Goal: Task Accomplishment & Management: Use online tool/utility

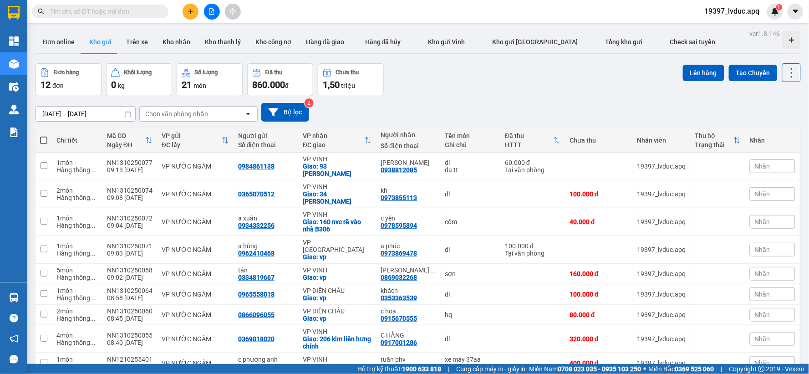
click at [209, 14] on icon "file-add" at bounding box center [211, 11] width 5 height 6
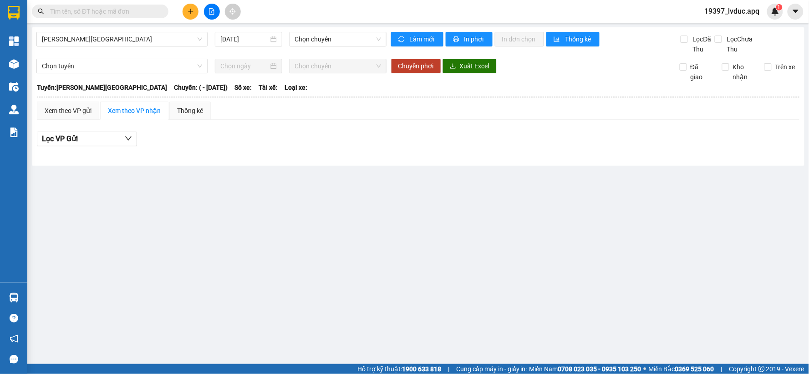
click at [129, 25] on main "[PERSON_NAME] - [GEOGRAPHIC_DATA] [DATE] Chọn chuyến Làm mới In phơi In đơn chọ…" at bounding box center [404, 182] width 809 height 364
click at [125, 45] on span "[PERSON_NAME][GEOGRAPHIC_DATA]" at bounding box center [122, 39] width 160 height 14
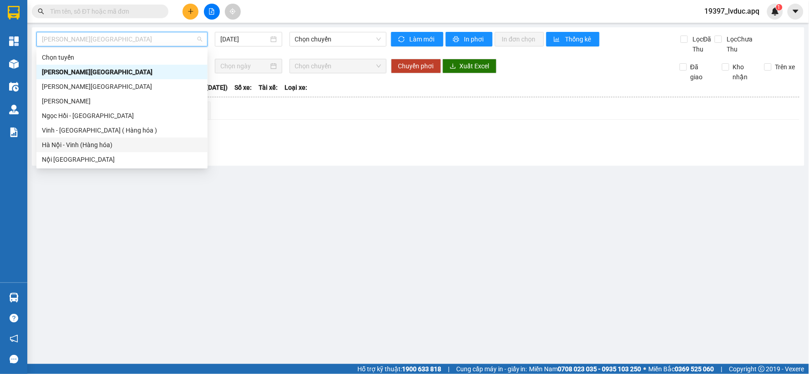
click at [83, 143] on div "Hà Nội - Vinh (Hàng hóa)" at bounding box center [122, 145] width 160 height 10
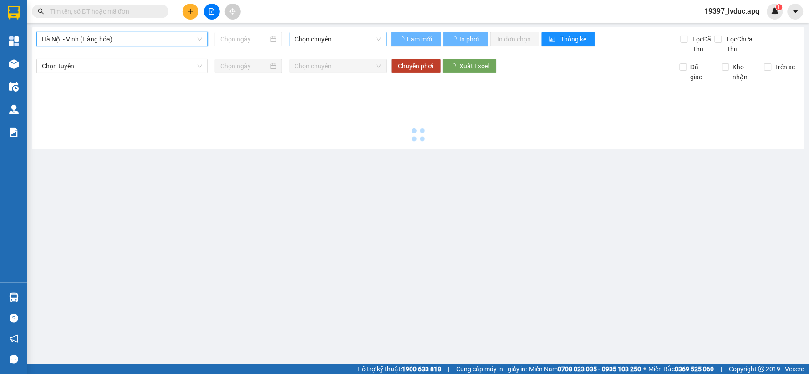
type input "[DATE]"
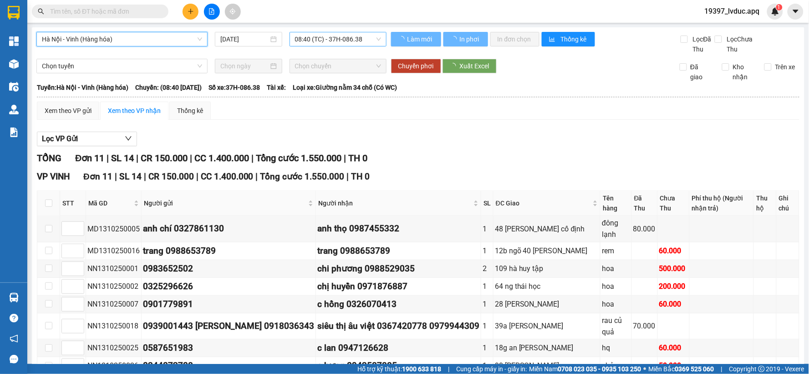
click at [326, 41] on span "08:40 (TC) - 37H-086.38" at bounding box center [338, 39] width 86 height 14
click at [326, 38] on span "08:40 (TC) - 37H-086.38" at bounding box center [338, 39] width 86 height 14
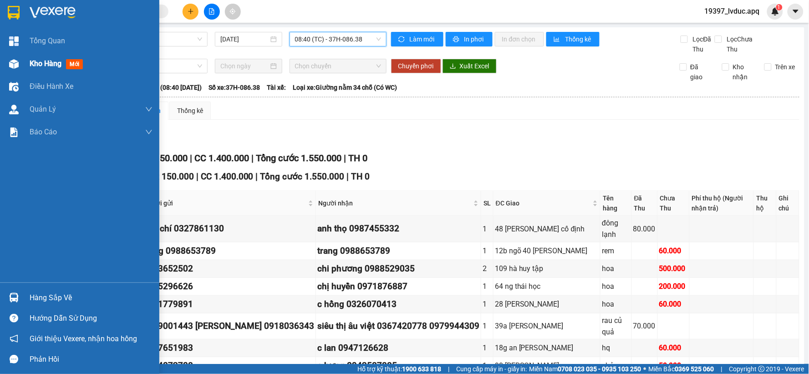
click at [30, 61] on span "Kho hàng" at bounding box center [46, 63] width 32 height 9
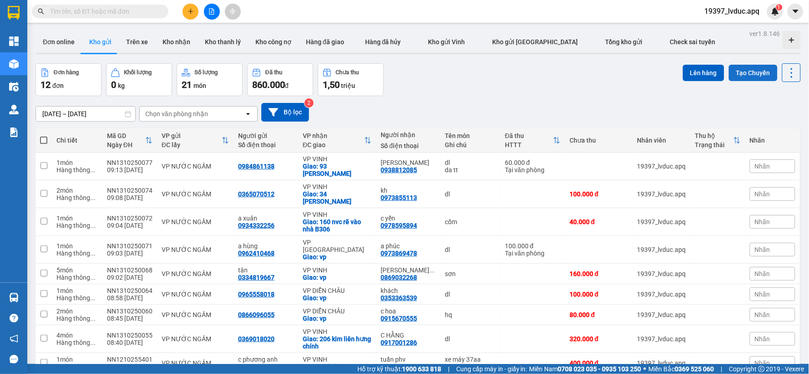
drag, startPoint x: 744, startPoint y: 69, endPoint x: 739, endPoint y: 71, distance: 5.2
click at [742, 70] on button "Tạo Chuyến" at bounding box center [753, 73] width 49 height 16
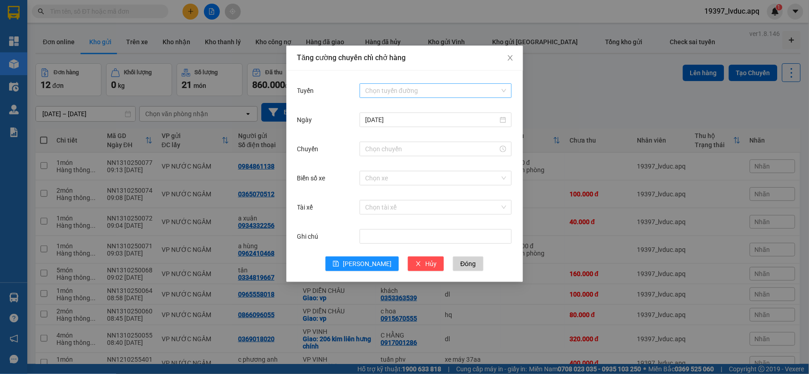
click at [395, 87] on input "Tuyến" at bounding box center [432, 91] width 135 height 14
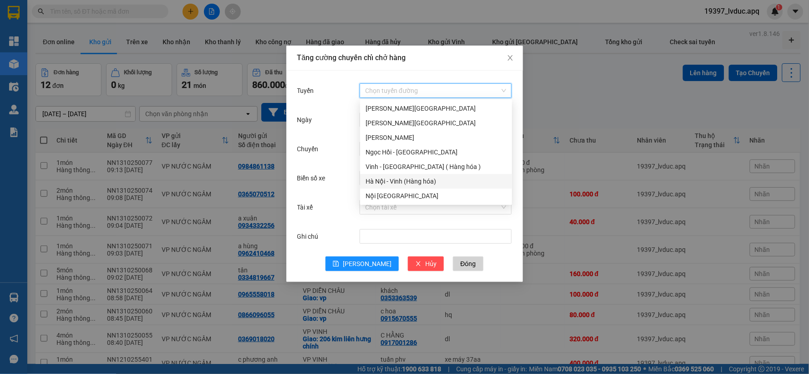
click at [383, 177] on div "Hà Nội - Vinh (Hàng hóa)" at bounding box center [435, 181] width 141 height 10
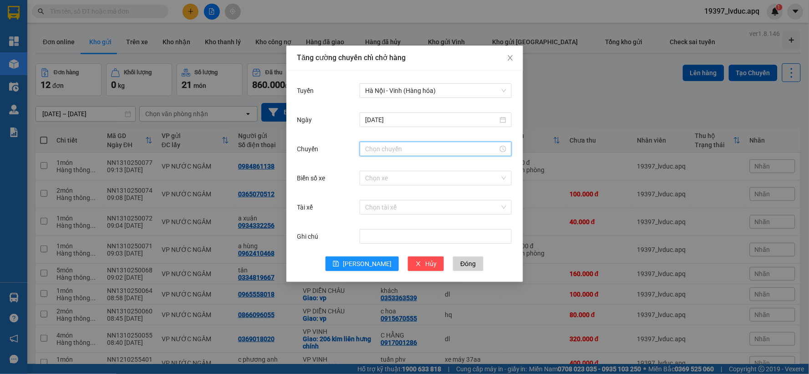
click at [389, 151] on input "Chuyến" at bounding box center [431, 149] width 133 height 10
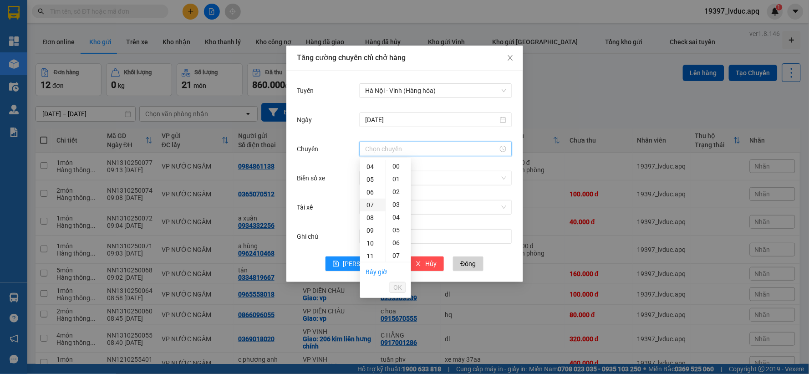
scroll to position [101, 0]
click at [368, 177] on div "09" at bounding box center [372, 179] width 25 height 13
drag, startPoint x: 396, startPoint y: 244, endPoint x: 398, endPoint y: 269, distance: 25.1
click at [395, 244] on div "30" at bounding box center [398, 245] width 25 height 13
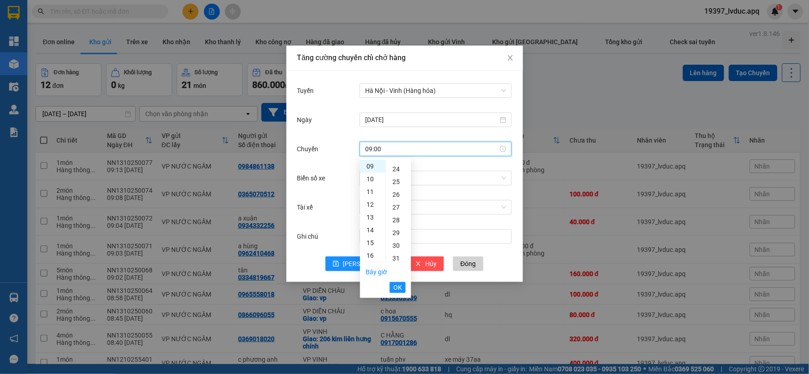
type input "09:30"
click at [401, 282] on button "OK" at bounding box center [398, 287] width 16 height 11
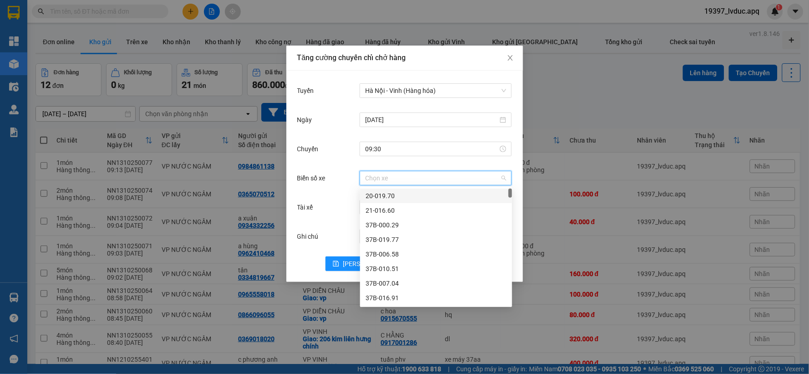
click at [398, 178] on input "Biển số xe" at bounding box center [432, 178] width 135 height 14
type input "02"
click at [387, 207] on div "37H-133.02" at bounding box center [435, 210] width 141 height 10
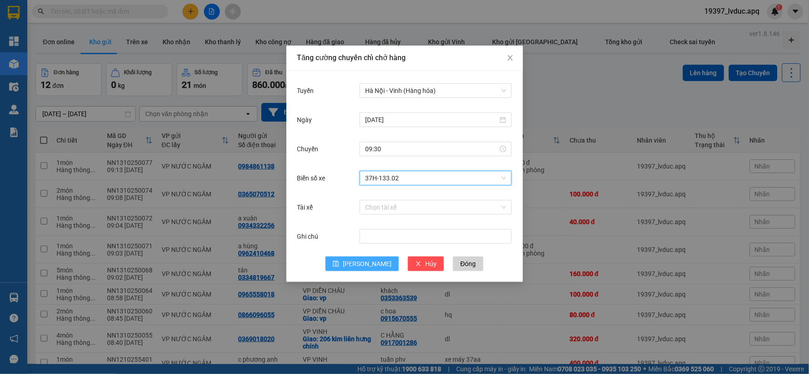
click at [372, 260] on button "[PERSON_NAME]" at bounding box center [361, 263] width 73 height 15
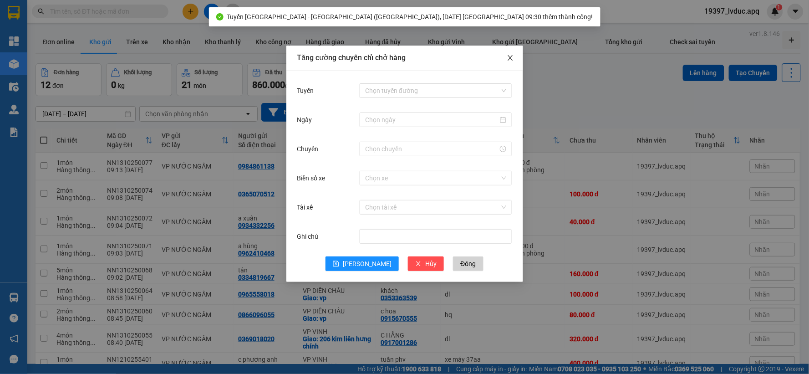
click at [517, 53] on span "Close" at bounding box center [509, 58] width 25 height 25
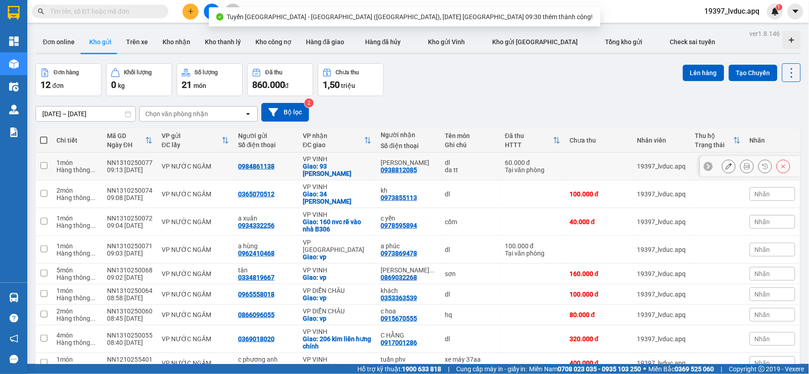
click at [352, 161] on div "VP VINH" at bounding box center [337, 158] width 69 height 7
checkbox input "true"
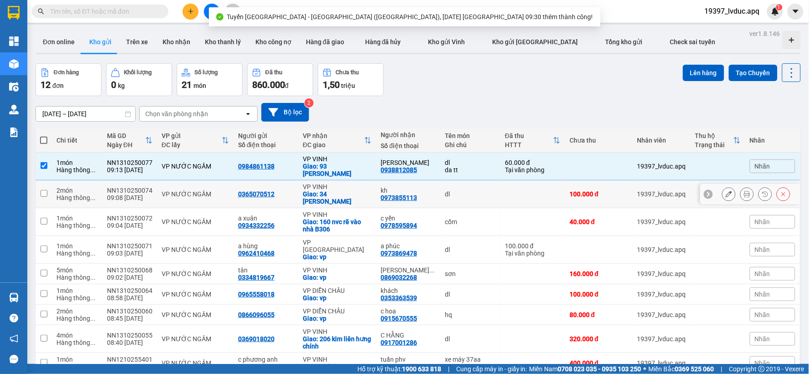
click at [340, 190] on div "Giao: 34 [PERSON_NAME]" at bounding box center [337, 197] width 69 height 15
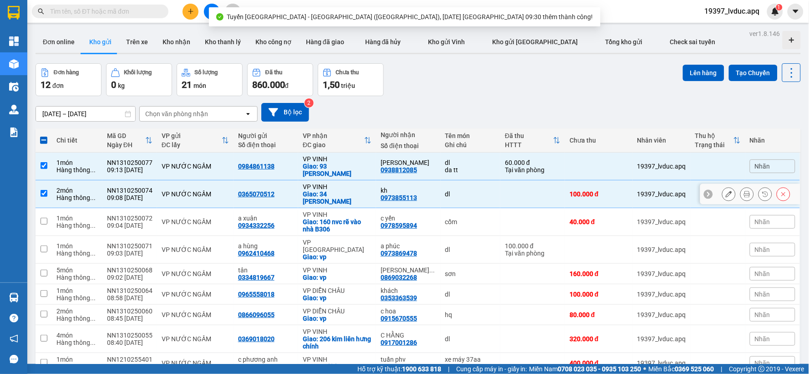
checkbox input "true"
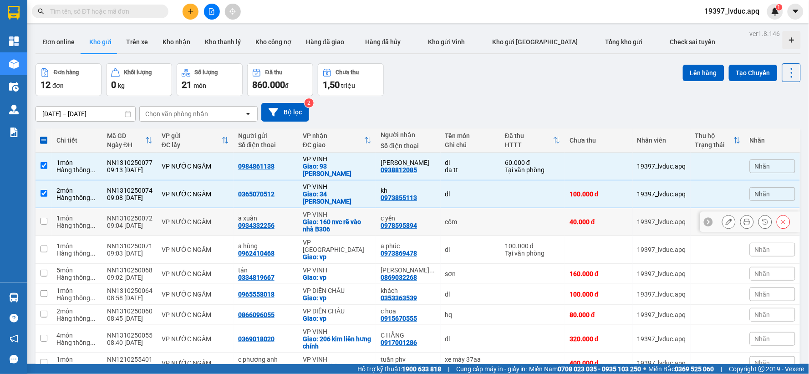
click at [329, 218] on div "Giao: 160 nvc rẽ vào nhà B306" at bounding box center [337, 225] width 69 height 15
checkbox input "true"
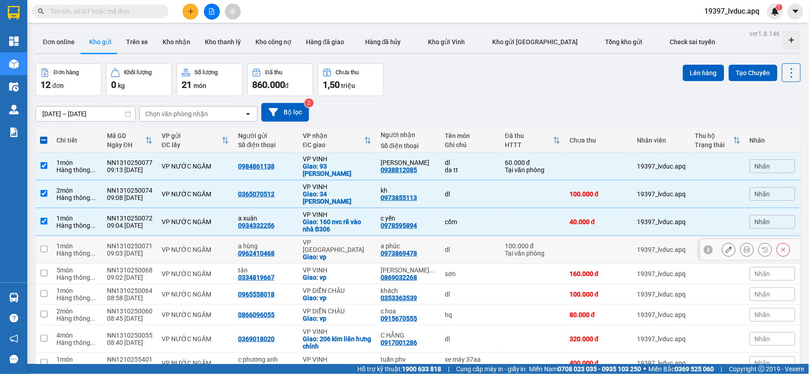
click at [341, 238] on div "VP [GEOGRAPHIC_DATA]" at bounding box center [337, 245] width 69 height 15
checkbox input "true"
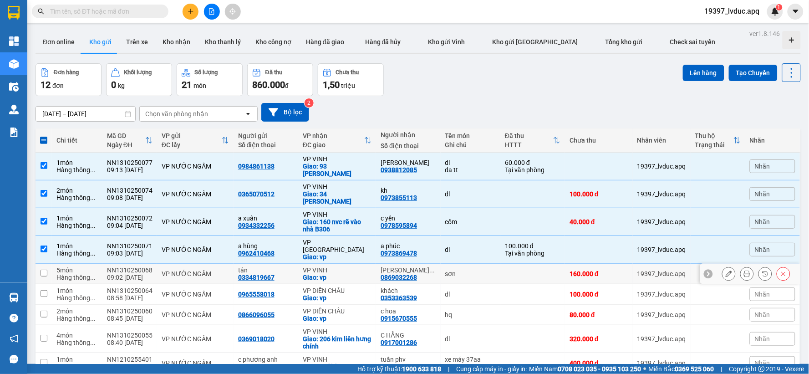
click at [342, 274] on div "Giao: vp" at bounding box center [337, 277] width 69 height 7
checkbox input "true"
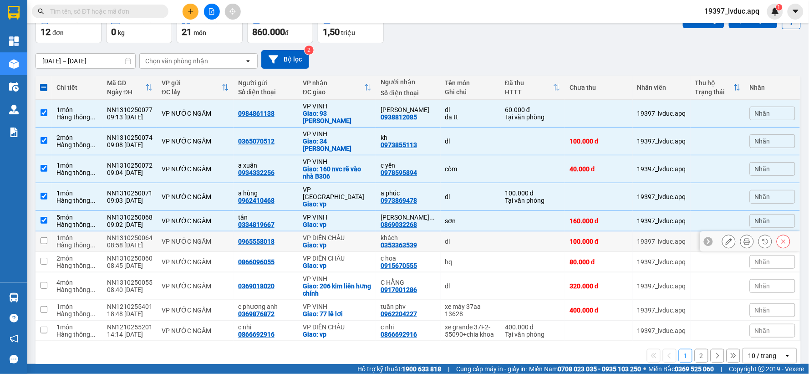
scroll to position [53, 0]
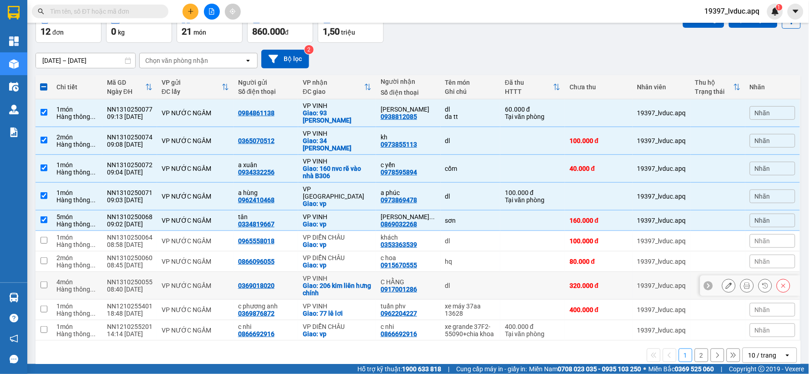
click at [343, 274] on div "VP VINH" at bounding box center [337, 277] width 69 height 7
checkbox input "true"
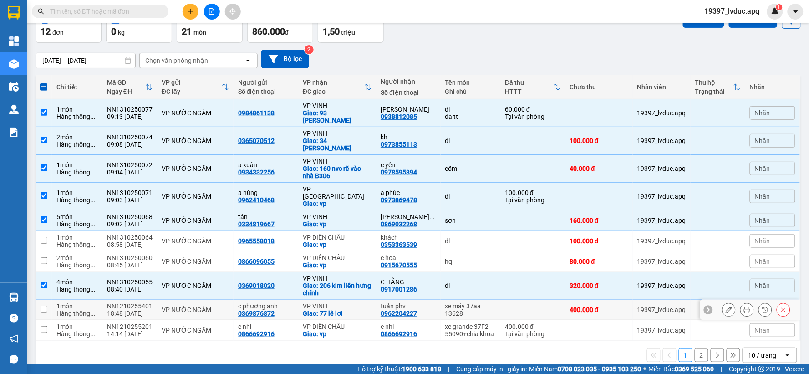
click at [339, 302] on div "VP VINH" at bounding box center [337, 305] width 69 height 7
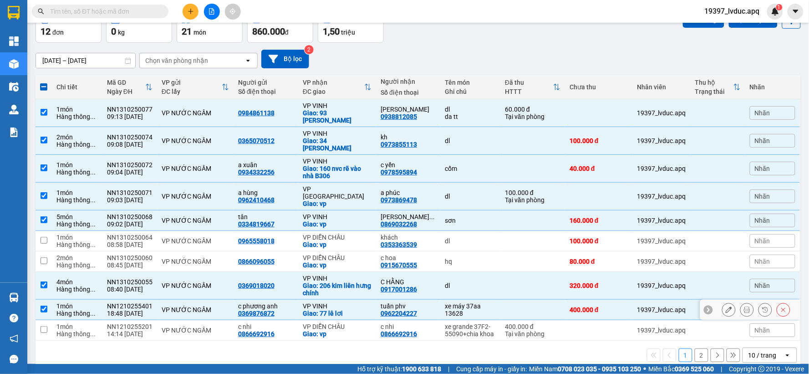
click at [445, 302] on div "xe máy 37aa 13628" at bounding box center [470, 309] width 51 height 15
checkbox input "false"
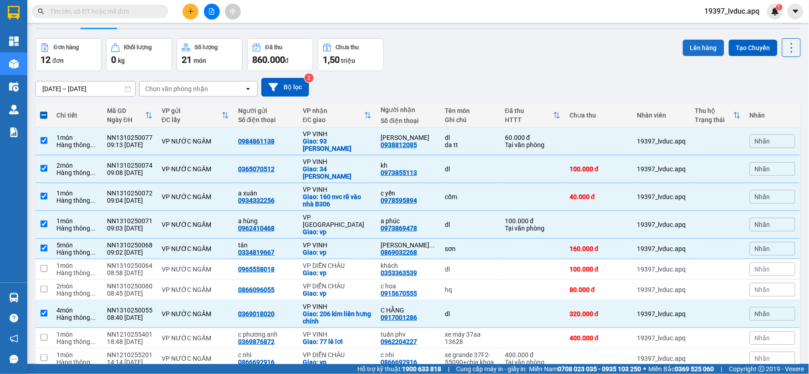
scroll to position [0, 0]
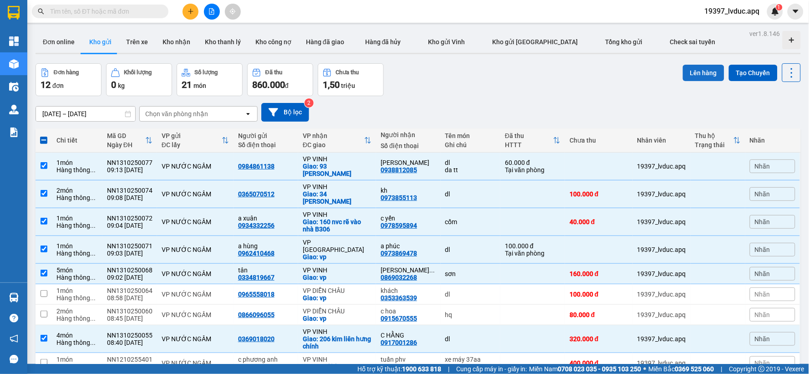
drag, startPoint x: 705, startPoint y: 70, endPoint x: 696, endPoint y: 70, distance: 9.1
click at [703, 70] on button "Lên hàng" at bounding box center [703, 73] width 41 height 16
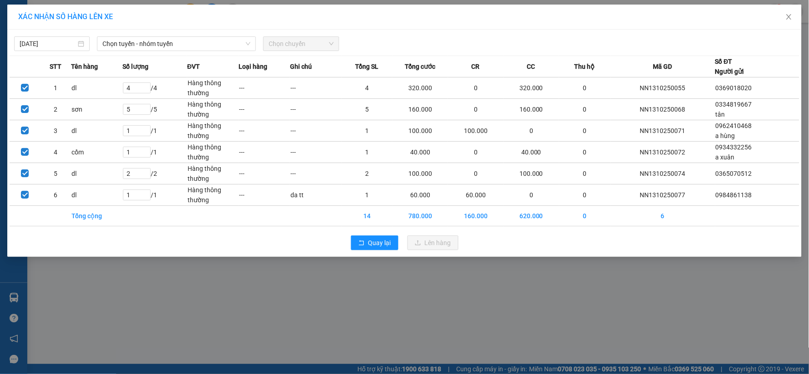
drag, startPoint x: 203, startPoint y: 46, endPoint x: 195, endPoint y: 51, distance: 9.6
click at [202, 47] on span "Chọn tuyến - nhóm tuyến" at bounding box center [176, 44] width 148 height 14
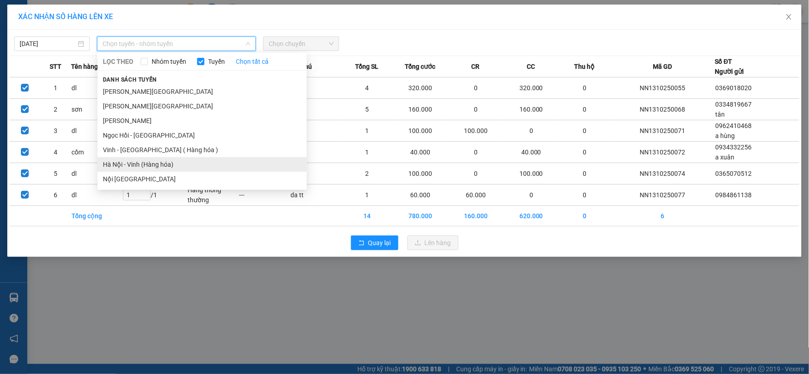
click at [144, 162] on li "Hà Nội - Vinh (Hàng hóa)" at bounding box center [201, 164] width 209 height 15
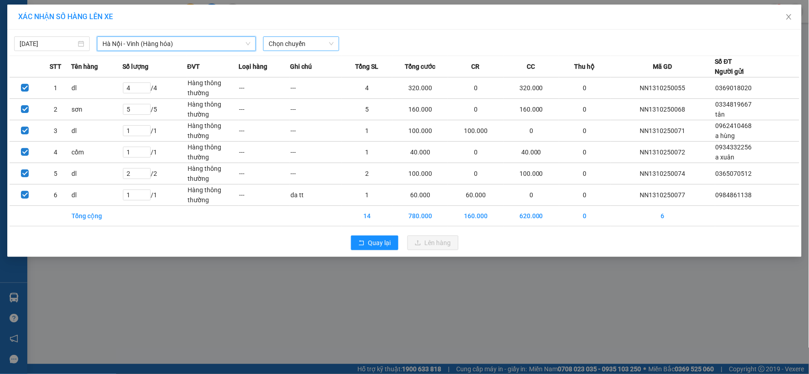
click at [309, 38] on span "Chọn chuyến" at bounding box center [301, 44] width 65 height 14
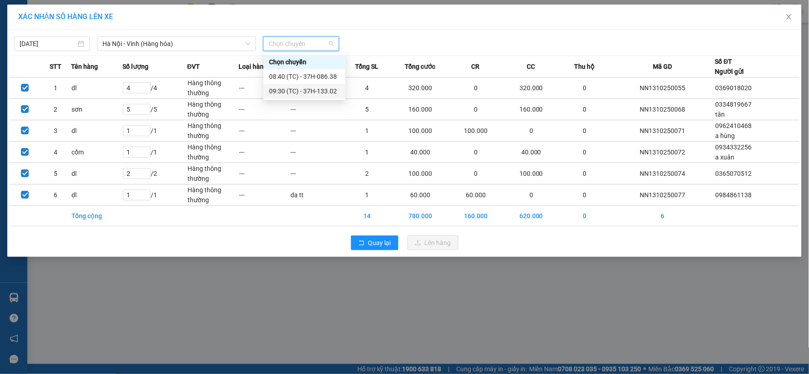
click at [304, 88] on div "09:30 (TC) - 37H-133.02" at bounding box center [304, 91] width 71 height 10
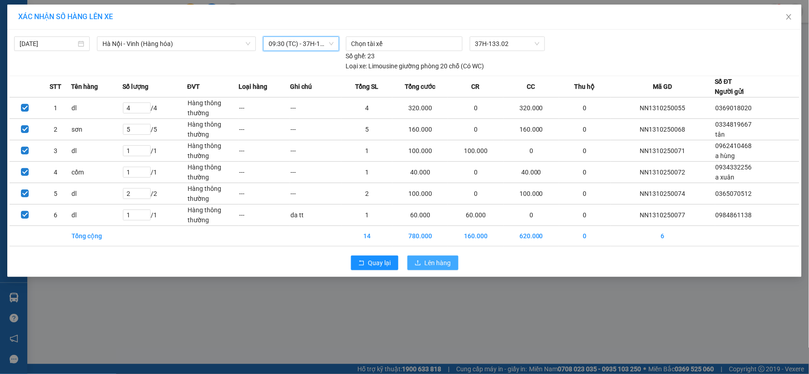
click at [434, 269] on button "Lên hàng" at bounding box center [432, 262] width 51 height 15
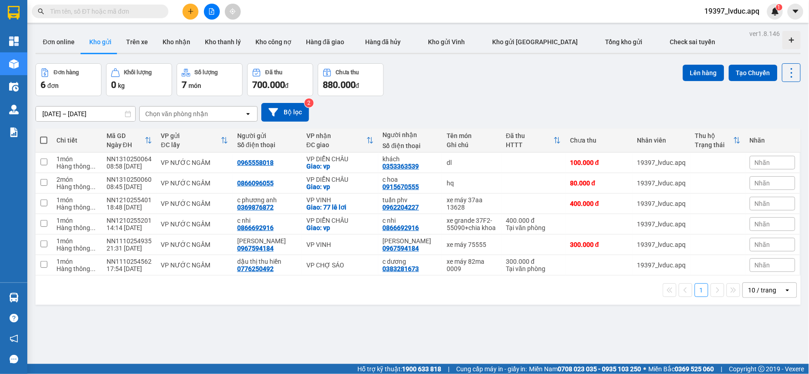
click at [61, 114] on input "[DATE] – [DATE]" at bounding box center [85, 113] width 99 height 15
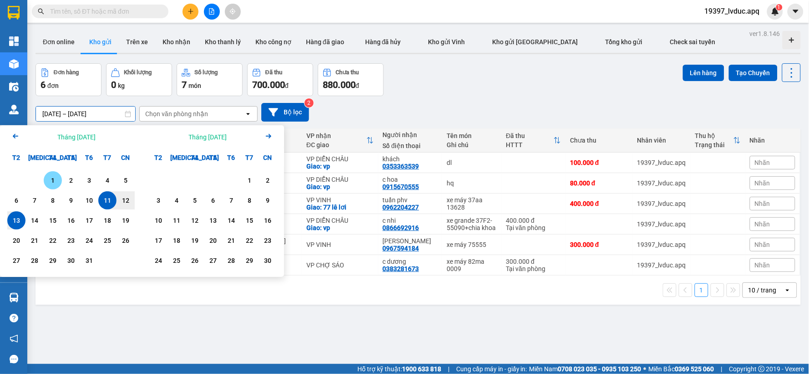
click at [53, 180] on div "1" at bounding box center [52, 180] width 13 height 11
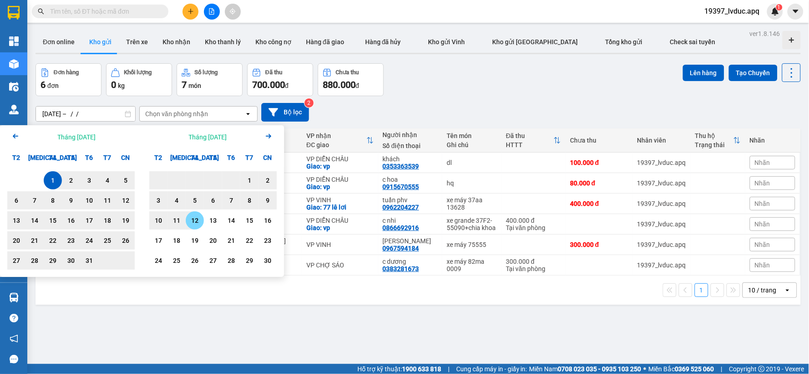
click at [198, 220] on div "12" at bounding box center [194, 220] width 13 height 11
type input "[DATE] – [DATE]"
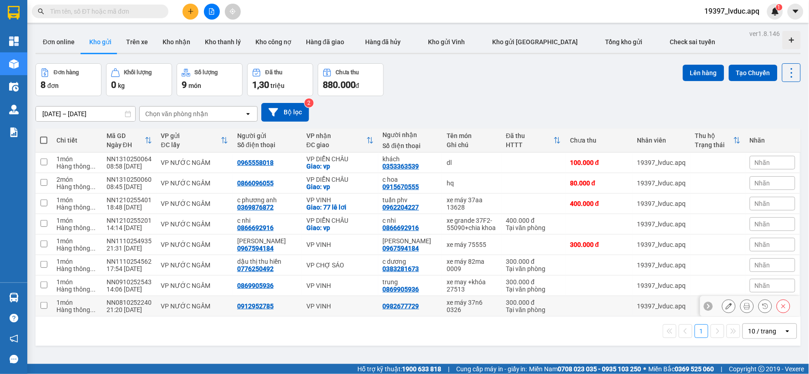
click at [372, 300] on td "VP VINH" at bounding box center [340, 306] width 76 height 20
checkbox input "true"
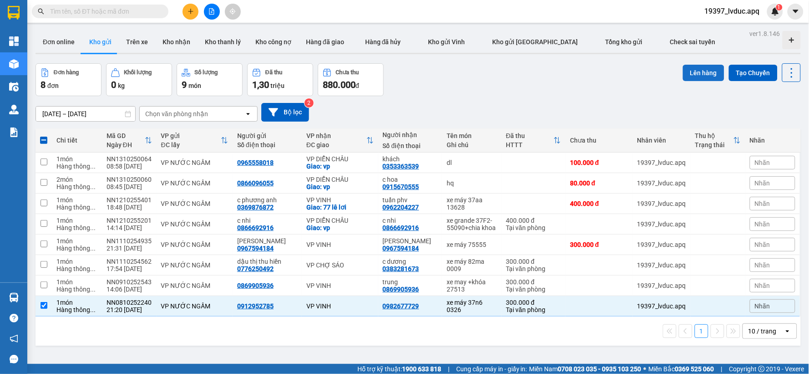
click at [695, 74] on button "Lên hàng" at bounding box center [703, 73] width 41 height 16
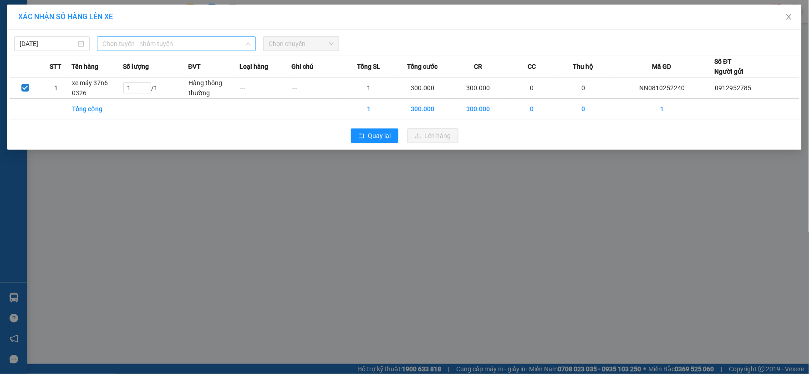
drag, startPoint x: 213, startPoint y: 44, endPoint x: 162, endPoint y: 138, distance: 106.5
click at [210, 47] on span "Chọn tuyến - nhóm tuyến" at bounding box center [176, 44] width 148 height 14
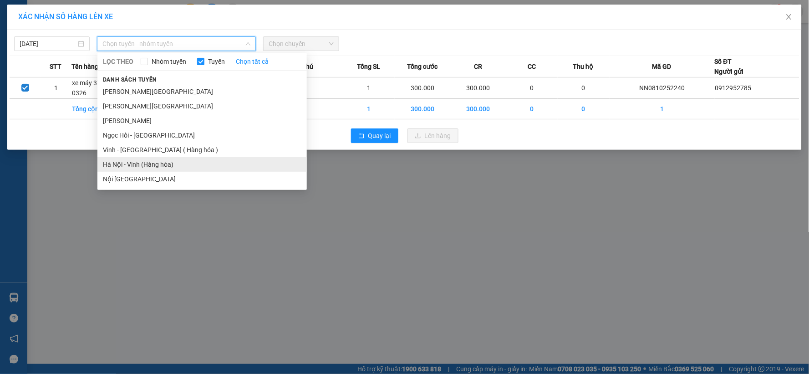
click at [147, 165] on li "Hà Nội - Vinh (Hàng hóa)" at bounding box center [201, 164] width 209 height 15
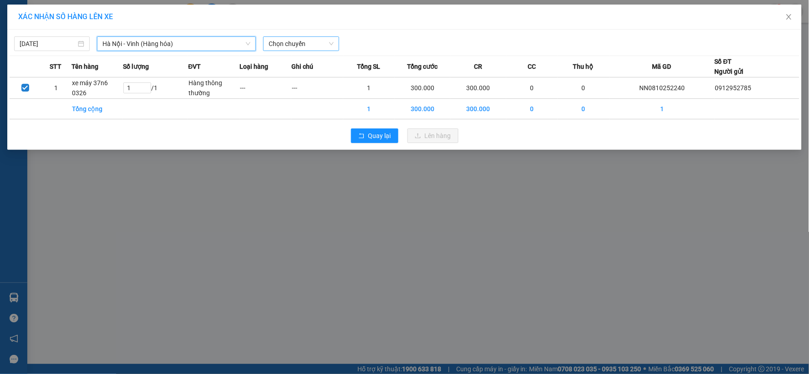
click at [324, 41] on span "Chọn chuyến" at bounding box center [301, 44] width 65 height 14
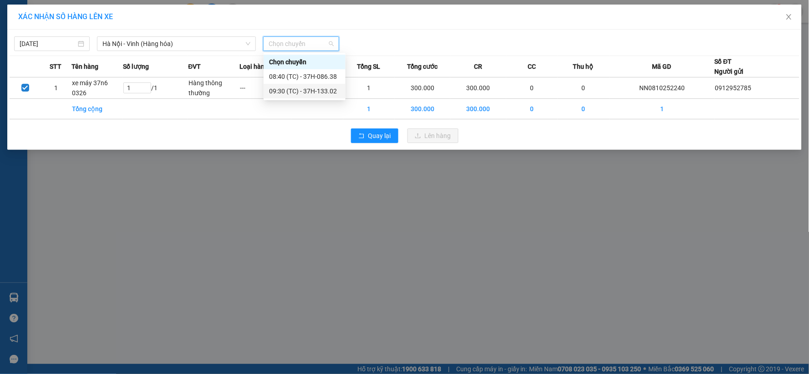
click at [314, 90] on div "09:30 (TC) - 37H-133.02" at bounding box center [304, 91] width 71 height 10
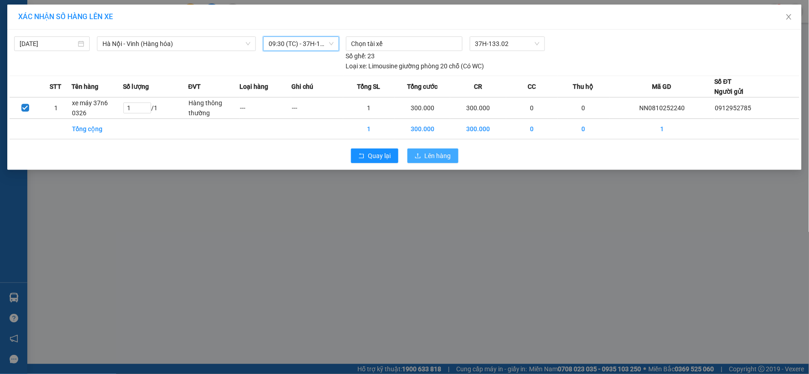
click at [443, 155] on span "Lên hàng" at bounding box center [438, 156] width 26 height 10
